Goal: Task Accomplishment & Management: Use online tool/utility

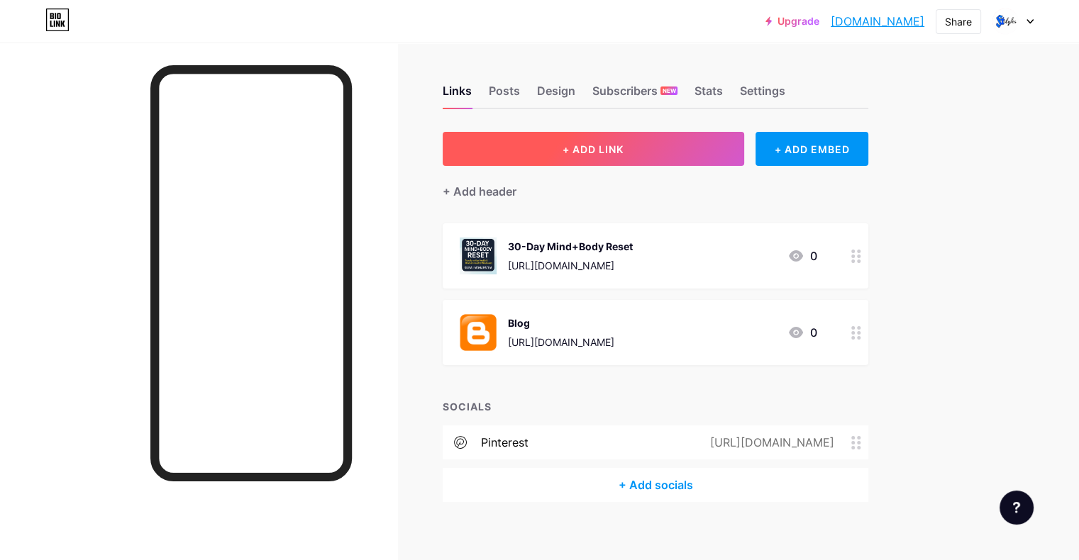
click at [608, 160] on button "+ ADD LINK" at bounding box center [593, 149] width 301 height 34
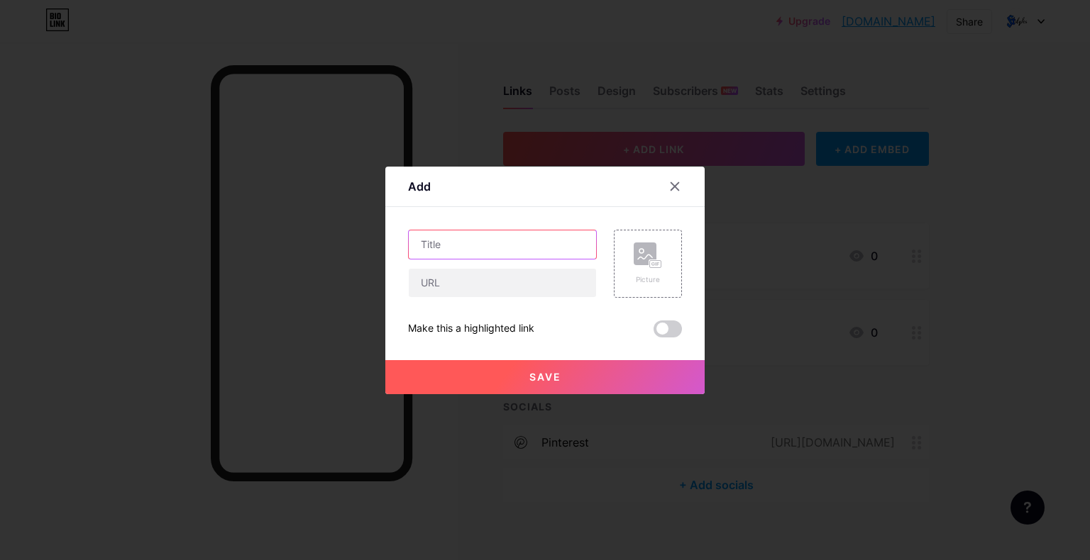
click at [474, 246] on input "text" at bounding box center [502, 245] width 187 height 28
click at [477, 247] on input "Hair Growth starter" at bounding box center [502, 245] width 187 height 28
click at [514, 247] on input "Hair Growth Starter" at bounding box center [502, 245] width 187 height 28
type input "Hair Growth Starter Kit"
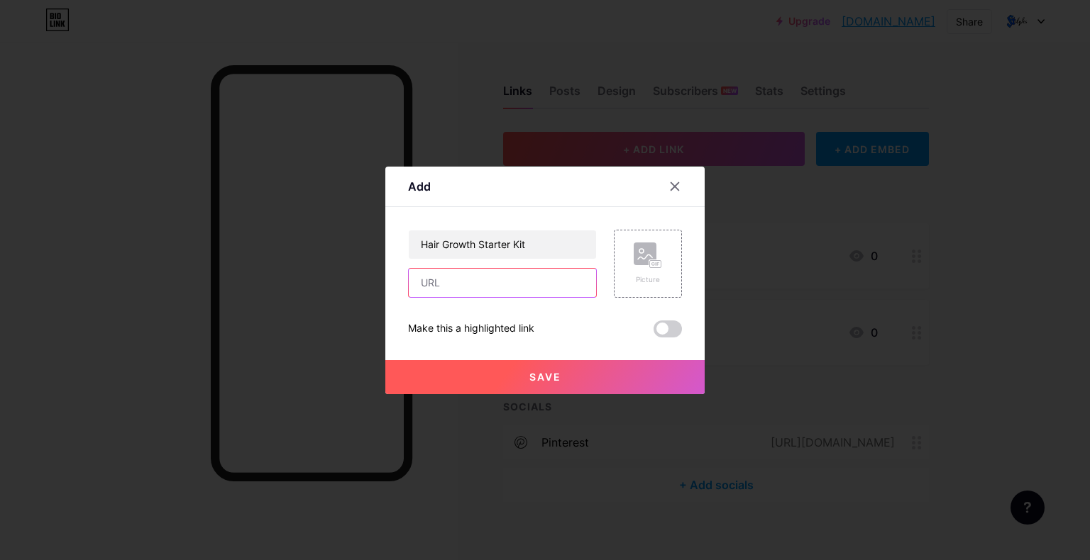
click at [513, 281] on input "text" at bounding box center [502, 283] width 187 height 28
paste input "[URL][DOMAIN_NAME]"
type input "[URL][DOMAIN_NAME]"
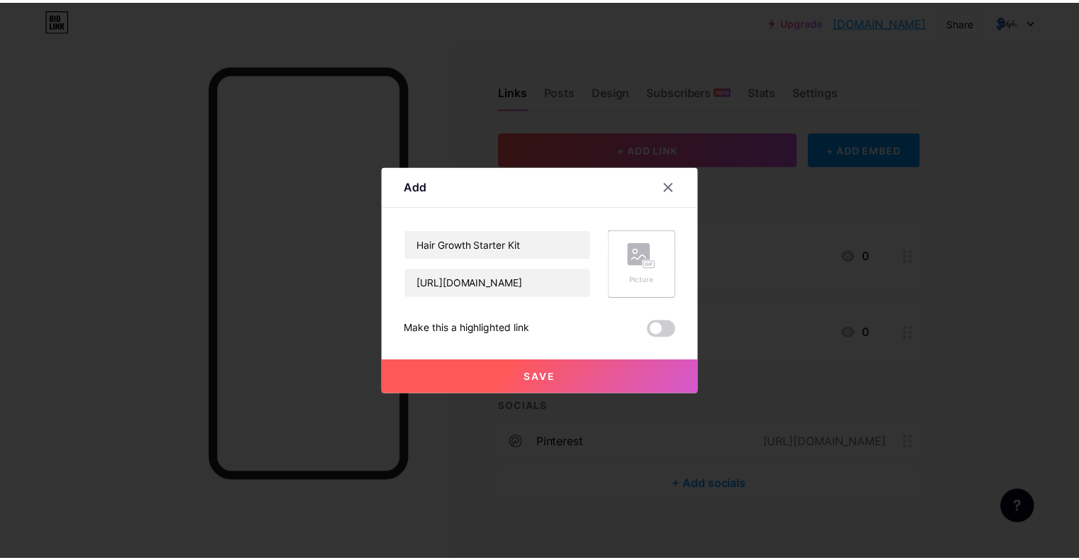
scroll to position [0, 0]
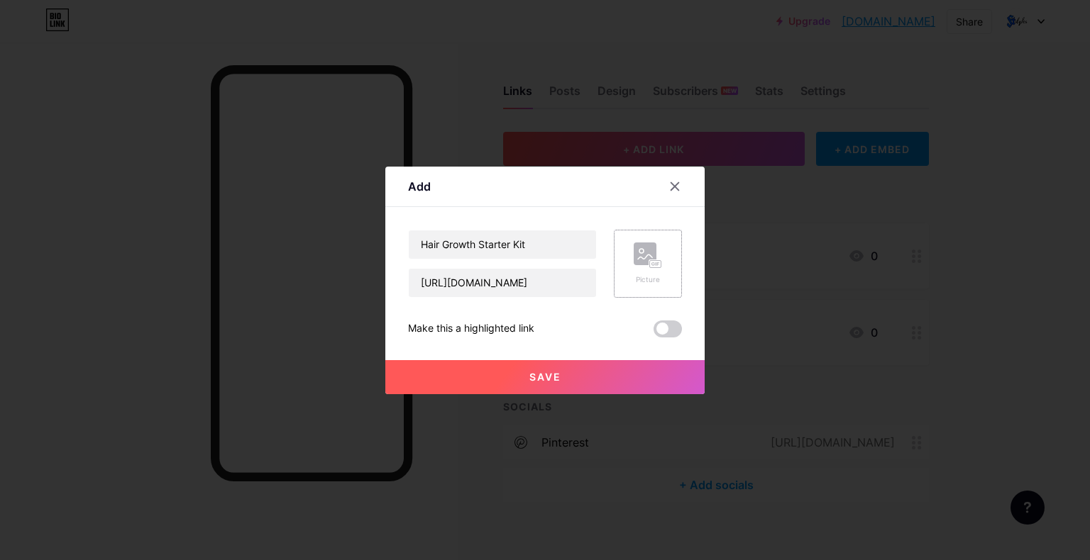
click at [655, 264] on rect at bounding box center [655, 263] width 11 height 7
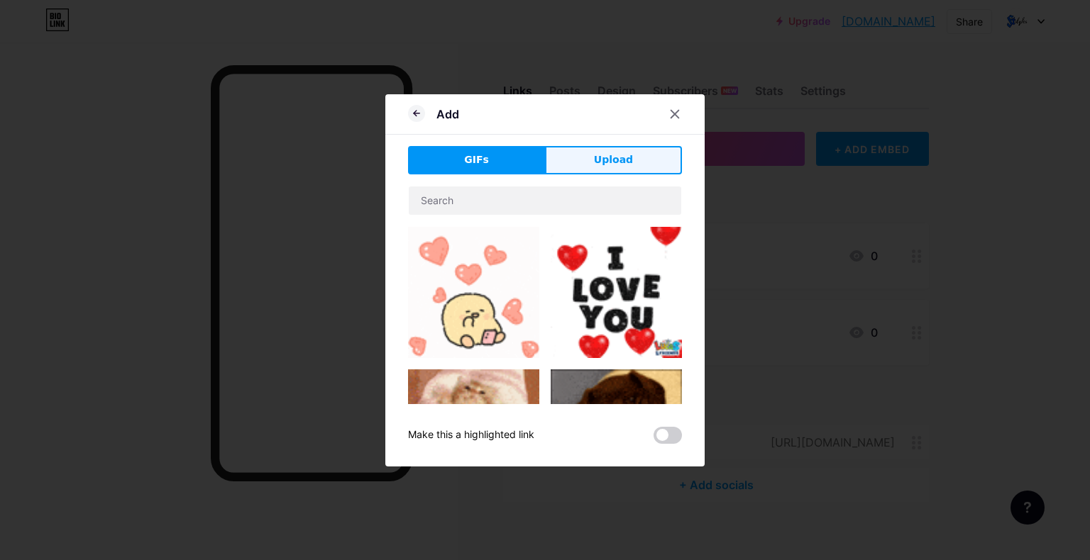
click at [599, 168] on button "Upload" at bounding box center [613, 160] width 137 height 28
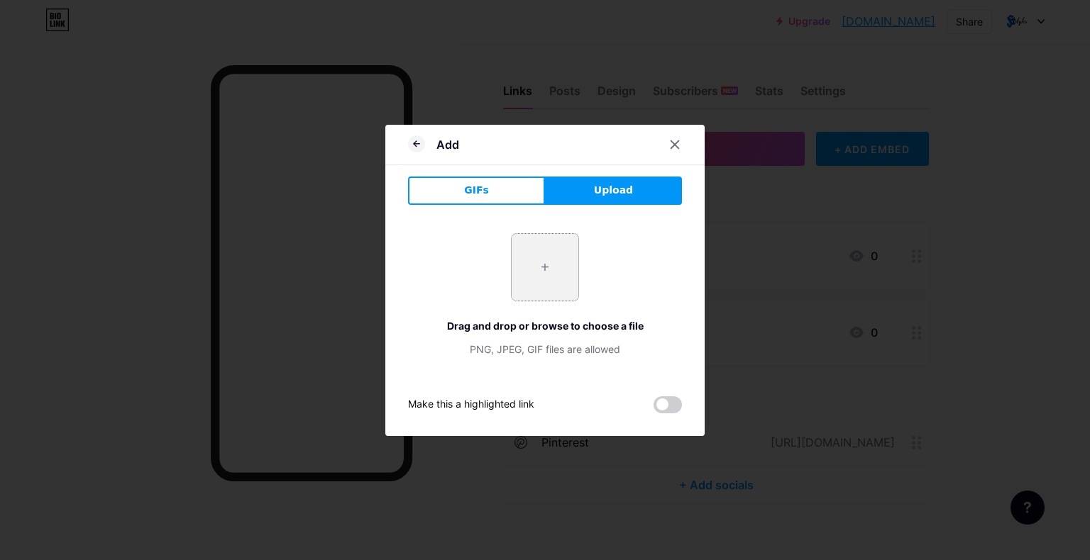
click at [534, 270] on input "file" at bounding box center [544, 267] width 67 height 67
type input "C:\fakepath\IMG_20250814_123314.jpg"
click at [656, 402] on span at bounding box center [667, 405] width 28 height 17
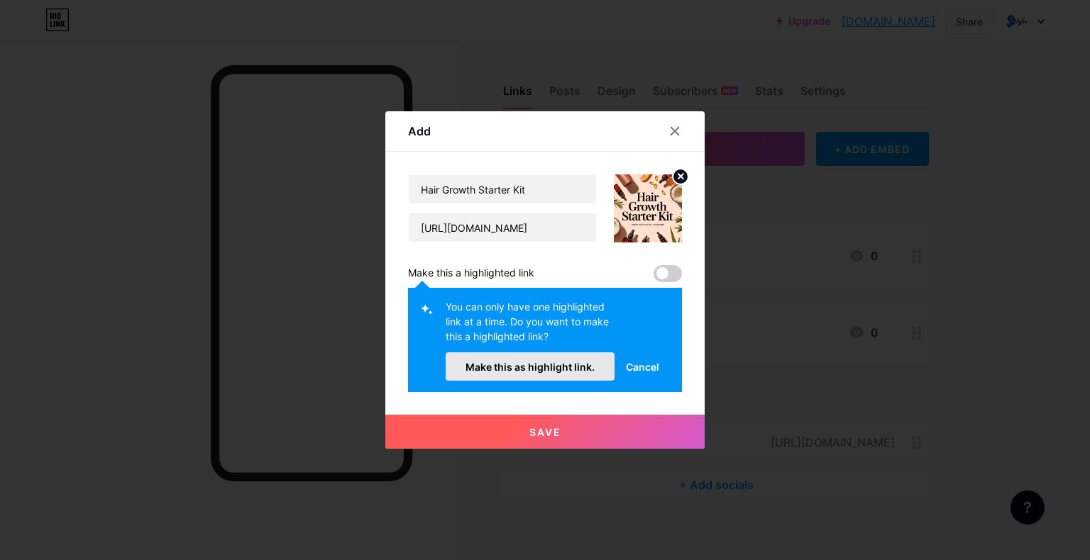
click at [556, 370] on span "Make this as highlight link." at bounding box center [529, 367] width 129 height 12
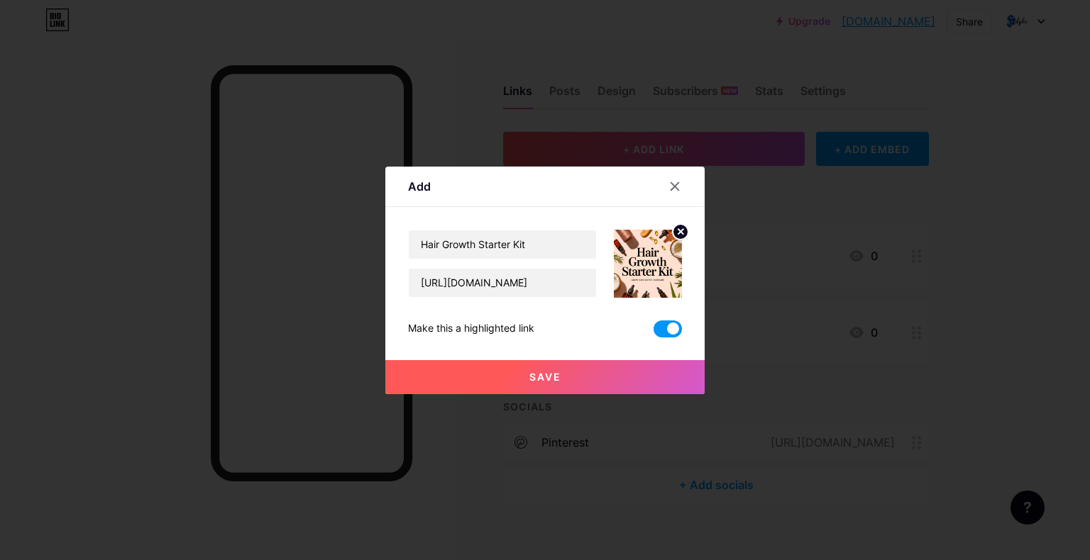
click at [572, 373] on button "Save" at bounding box center [544, 377] width 319 height 34
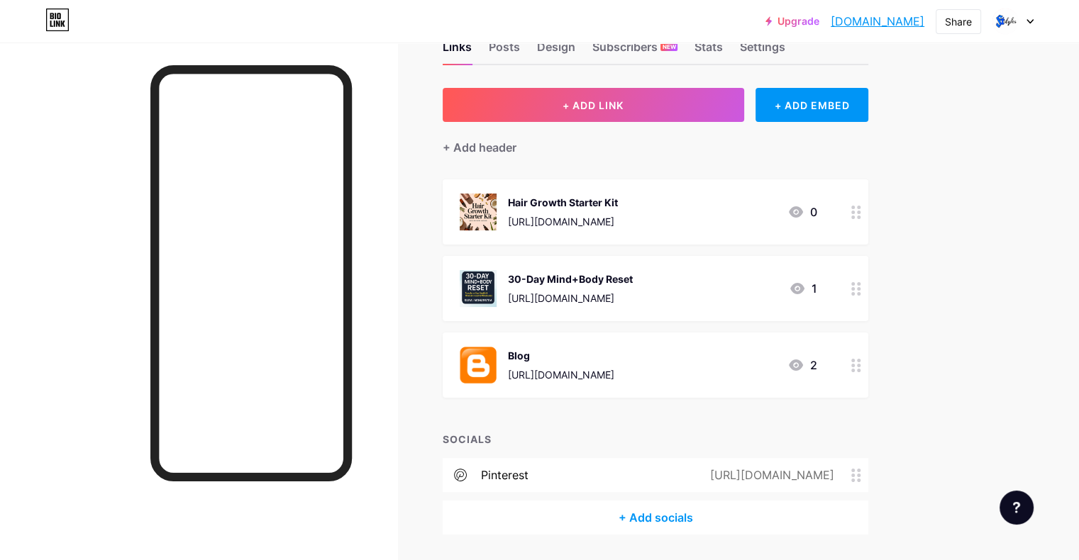
scroll to position [88, 0]
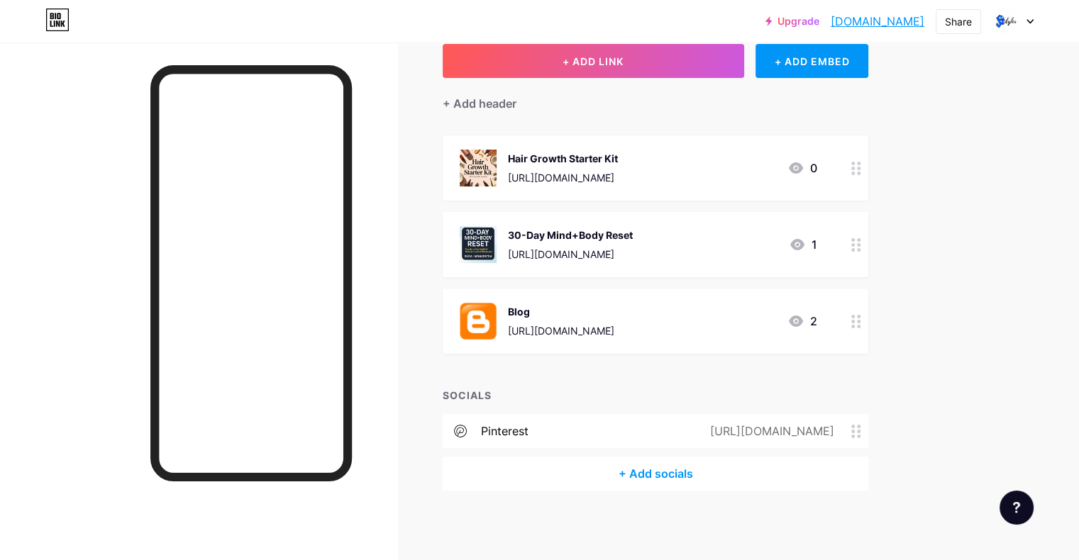
click at [817, 247] on div "1" at bounding box center [803, 244] width 28 height 17
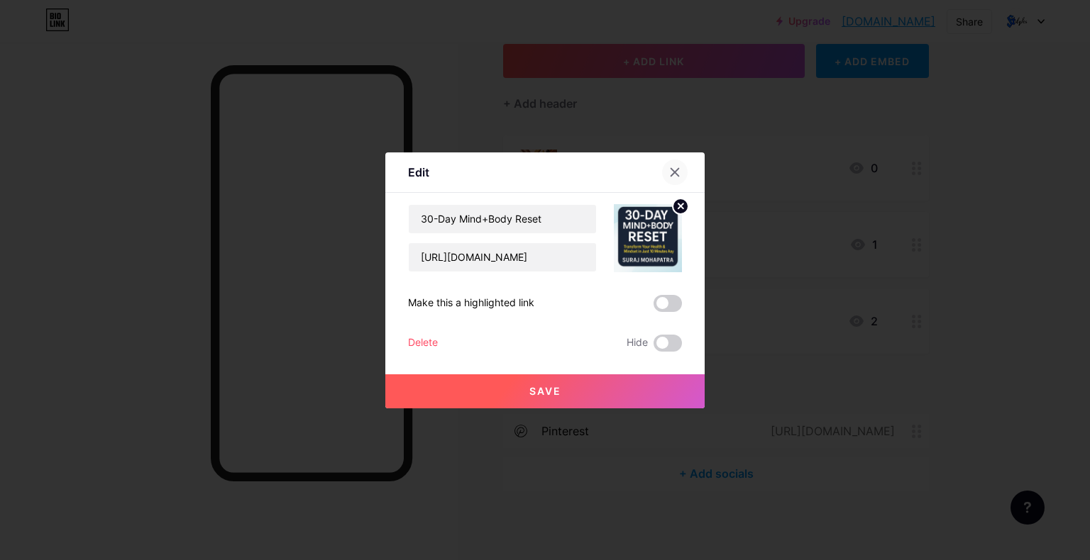
click at [669, 172] on icon at bounding box center [674, 172] width 11 height 11
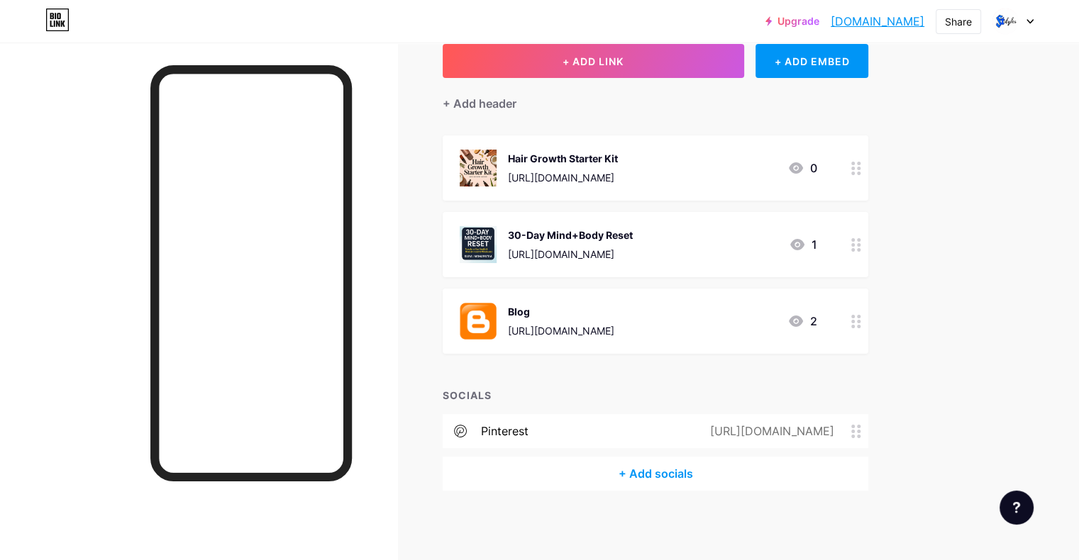
scroll to position [0, 0]
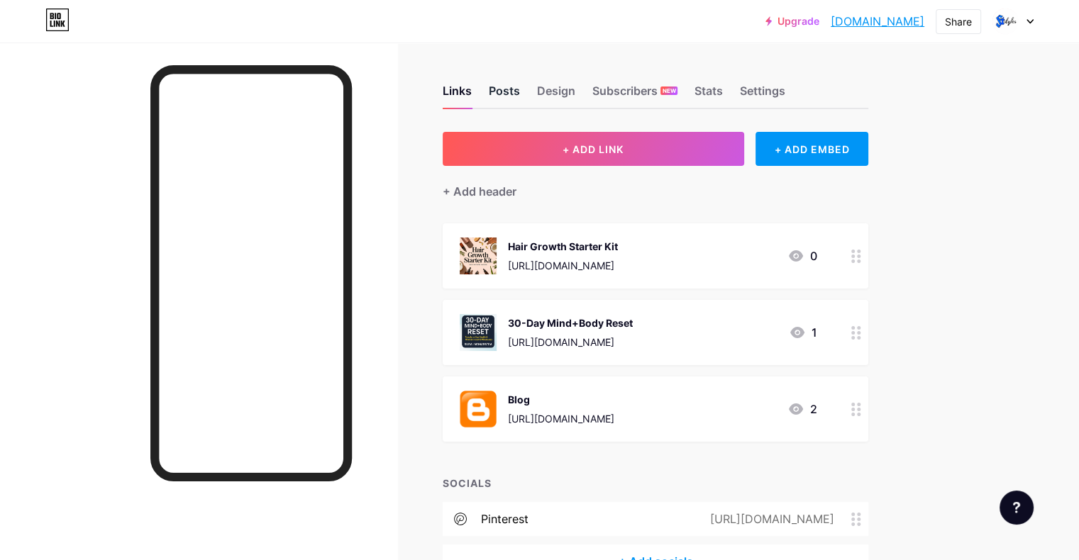
click at [520, 87] on div "Posts" at bounding box center [504, 95] width 31 height 26
click at [723, 92] on div "Stats" at bounding box center [708, 95] width 28 height 26
click at [723, 94] on div "Stats" at bounding box center [708, 95] width 28 height 26
click at [723, 89] on div "Stats" at bounding box center [708, 95] width 28 height 26
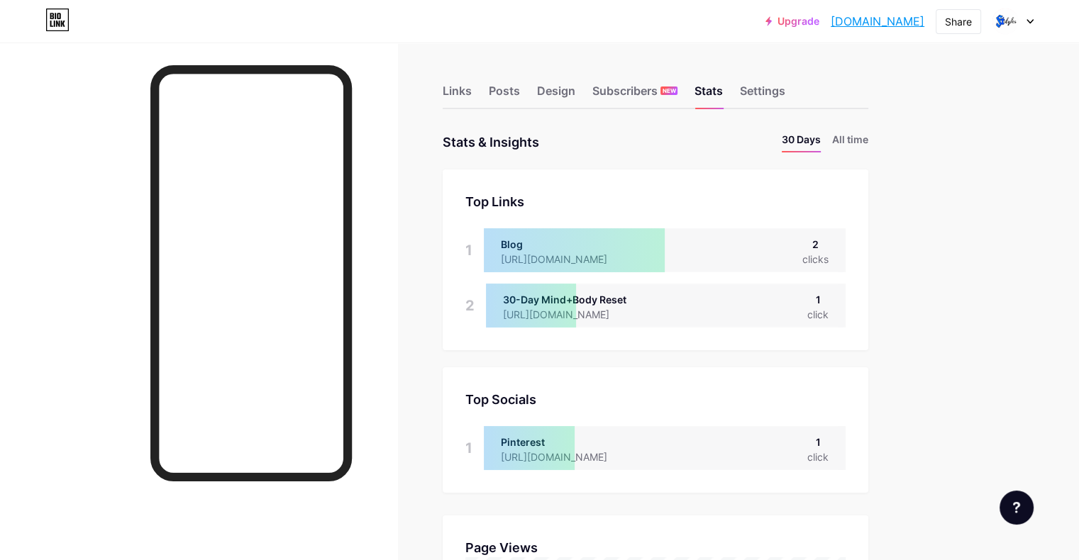
scroll to position [560, 1078]
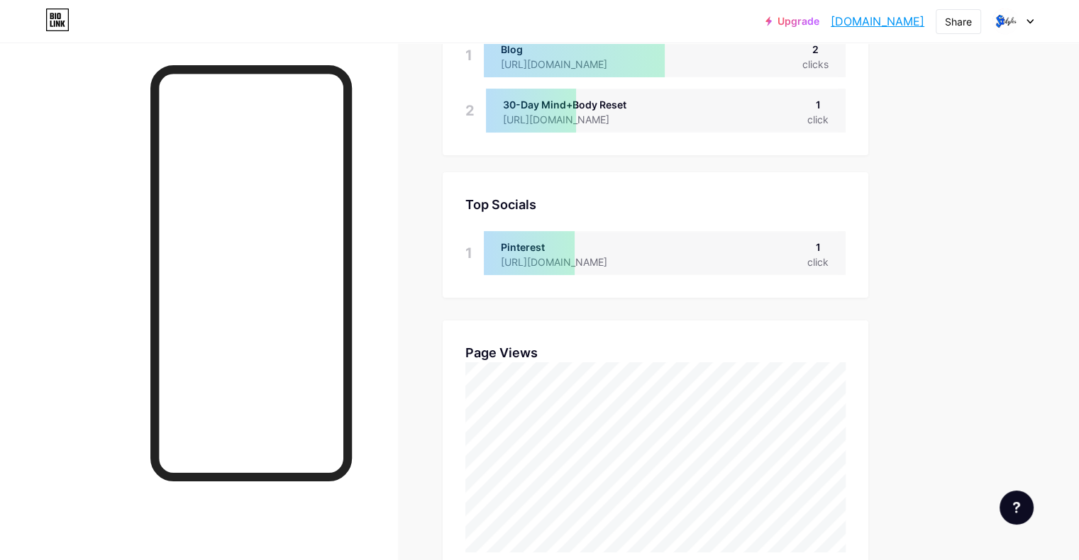
scroll to position [0, 0]
